Goal: Find specific page/section: Find specific page/section

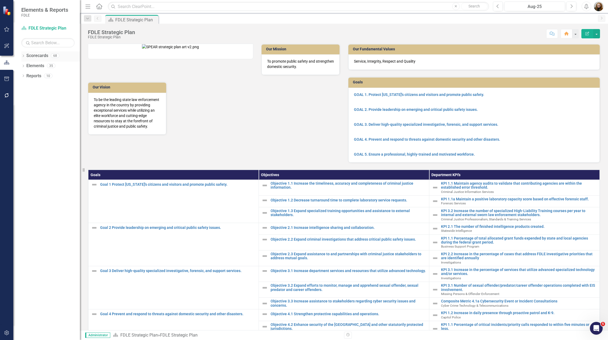
click at [26, 58] on div "Dropdown Scorecards 68" at bounding box center [50, 56] width 59 height 10
click at [21, 56] on div "Dropdown Scorecards 68 Dropdown FDLE Commissioner's Initiative Team Project Das…" at bounding box center [46, 195] width 67 height 288
click at [23, 57] on icon "Dropdown" at bounding box center [23, 56] width 4 height 3
click at [26, 88] on div "Dropdown" at bounding box center [26, 86] width 4 height 5
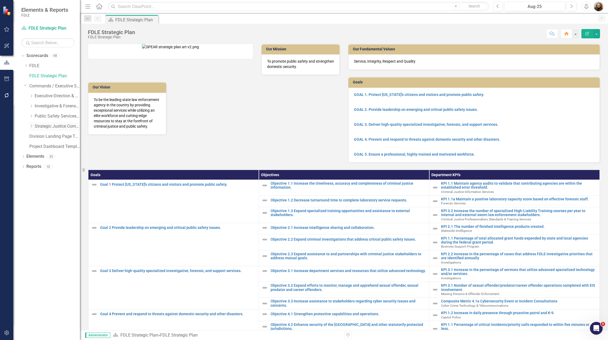
click at [30, 127] on icon "Dropdown" at bounding box center [31, 125] width 4 height 3
click at [41, 147] on link "Criminal Justice Professionalism, Standards & Training Services" at bounding box center [60, 147] width 40 height 6
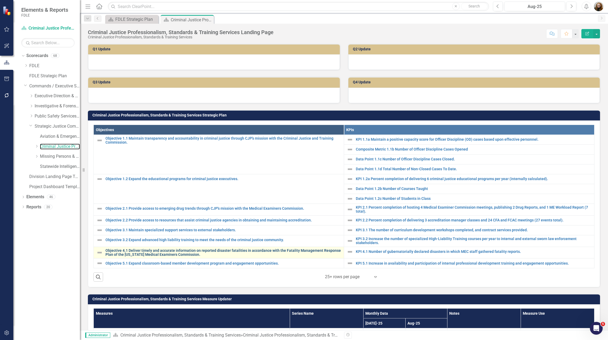
scroll to position [160, 0]
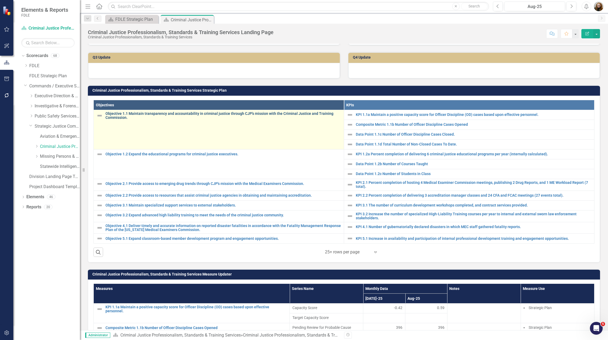
click at [144, 113] on link "Objective 1.1 Maintain transparency and accountability in criminal justice thro…" at bounding box center [223, 116] width 236 height 8
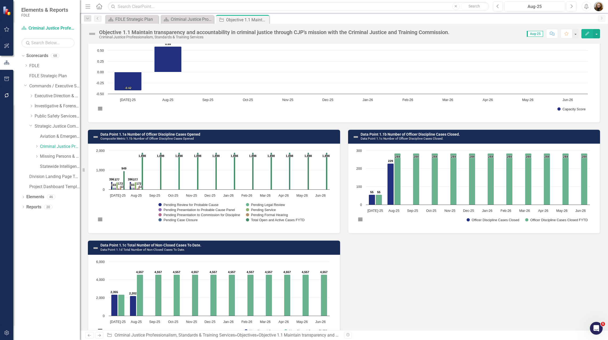
scroll to position [160, 0]
